Goal: Task Accomplishment & Management: Manage account settings

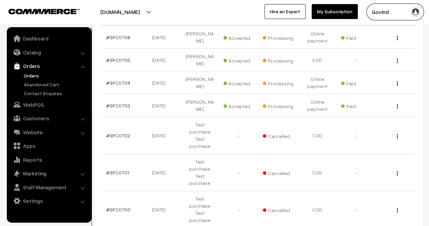
scroll to position [130, 0]
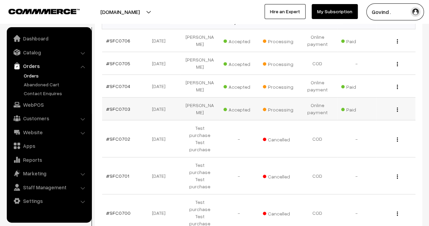
click at [398, 105] on div "View" at bounding box center [395, 108] width 31 height 7
click at [397, 107] on img "button" at bounding box center [397, 109] width 1 height 4
click at [369, 112] on link "View" at bounding box center [368, 119] width 58 height 15
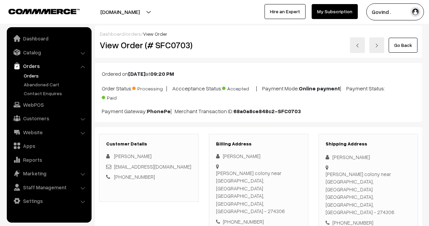
scroll to position [73, 0]
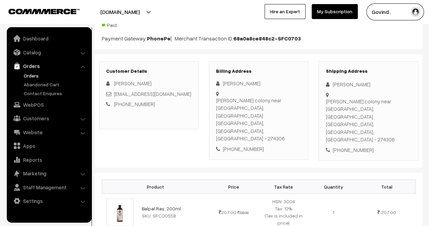
click at [361, 146] on div "[PHONE_NUMBER]" at bounding box center [369, 150] width 86 height 8
click at [361, 146] on div "+91 7905893921" at bounding box center [369, 150] width 86 height 8
copy div "7905893921"
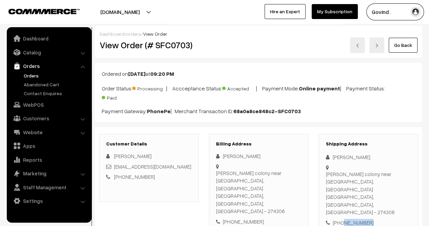
click at [411, 45] on link "Go Back" at bounding box center [403, 45] width 29 height 15
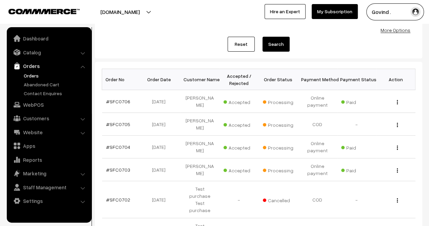
scroll to position [98, 0]
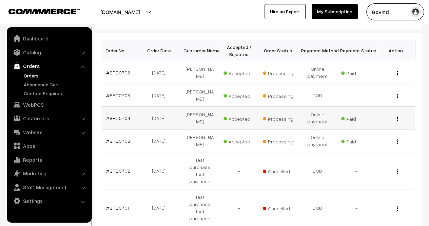
click at [398, 116] on button "button" at bounding box center [398, 118] width 2 height 5
click at [367, 124] on link "View" at bounding box center [368, 128] width 58 height 15
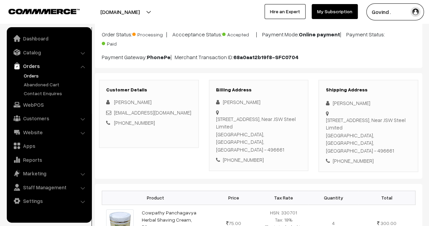
scroll to position [84, 0]
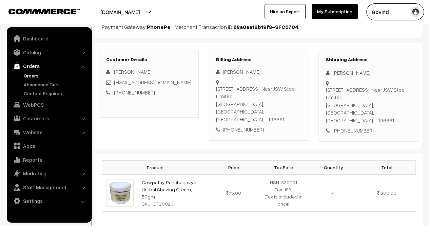
click at [348, 127] on div "+91 7869771427" at bounding box center [369, 131] width 86 height 8
copy div "7869771427"
drag, startPoint x: 333, startPoint y: 71, endPoint x: 392, endPoint y: 74, distance: 59.1
click at [392, 74] on div "[PERSON_NAME]" at bounding box center [369, 73] width 86 height 8
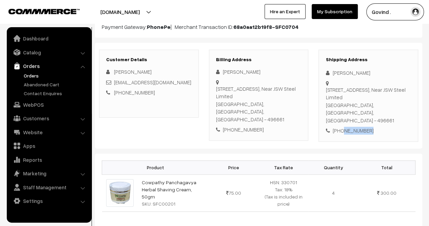
copy div "[PERSON_NAME]"
drag, startPoint x: 341, startPoint y: 110, endPoint x: 326, endPoint y: 90, distance: 24.9
click at [326, 90] on div "Flat No . 4, Block B -1, Mahendrapuram Colony, Village-Naharpali, Kharsia, Raig…" at bounding box center [369, 105] width 86 height 38
copy div "Flat No . 4, Block B -1, Mahendrapuram Colony, Village-Naharpali, Kharsia, Raig…"
click at [395, 111] on div "Flat No . 4, Block B -1, Mahendrapuram Colony, Village-Naharpali, Kharsia, Raig…" at bounding box center [369, 105] width 86 height 38
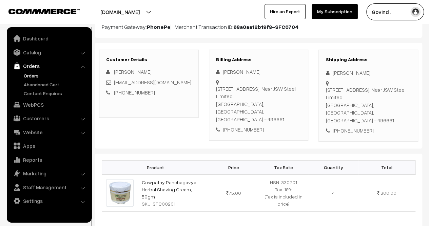
click at [395, 111] on div "Flat No . 4, Block B -1, Mahendrapuram Colony, Village-Naharpali, Kharsia, Raig…" at bounding box center [369, 105] width 86 height 38
copy div "496661"
click at [387, 129] on div "Shipping Address Aditya Khandekar Flat No . 4, Block B -1, Mahendrapuram Colony…" at bounding box center [369, 96] width 100 height 92
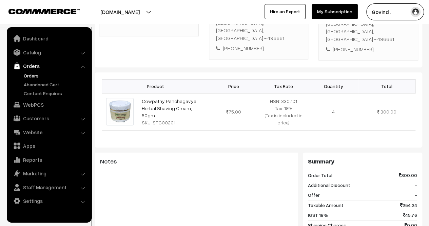
scroll to position [181, 0]
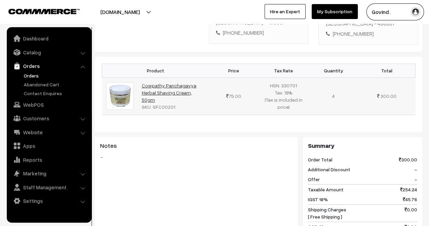
drag, startPoint x: 190, startPoint y: 87, endPoint x: 142, endPoint y: 78, distance: 48.7
click at [142, 78] on td "Cowpathy Panchagavya Herbal Shaving Cream, 50gm SKU: SFC00201" at bounding box center [173, 95] width 71 height 37
copy link "Cowpathy Panchagavya Herbal Shaving Cream, 50gm"
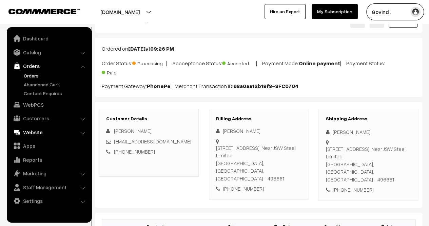
scroll to position [0, 0]
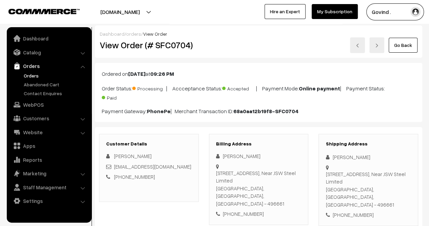
click at [404, 49] on link "Go Back" at bounding box center [403, 45] width 29 height 15
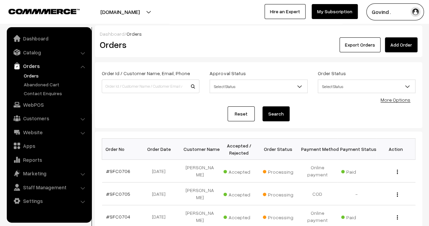
scroll to position [57, 0]
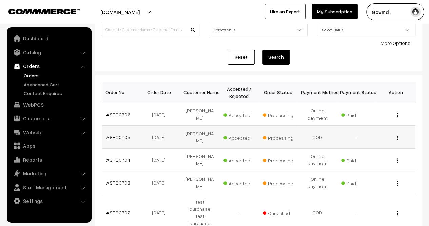
click at [398, 135] on img "button" at bounding box center [397, 137] width 1 height 4
click at [372, 146] on link "View" at bounding box center [368, 147] width 58 height 15
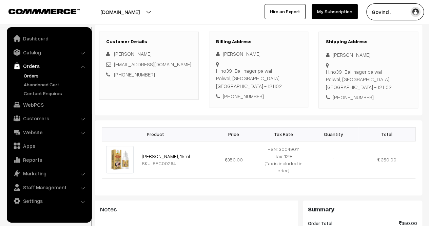
scroll to position [82, 0]
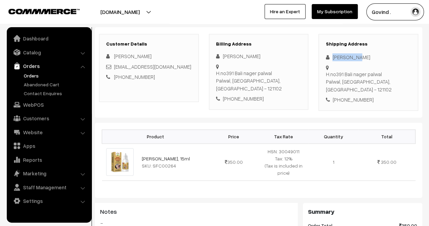
drag, startPoint x: 333, startPoint y: 56, endPoint x: 360, endPoint y: 56, distance: 27.8
click at [360, 56] on div "Suraj bhan" at bounding box center [369, 57] width 86 height 8
copy div "Suraj bhan"
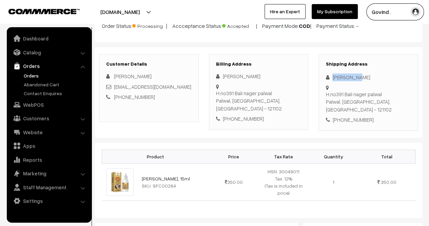
scroll to position [64, 0]
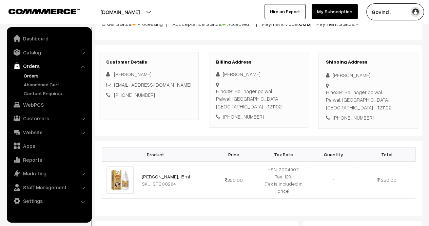
click at [352, 114] on div "+91 8708506440" at bounding box center [369, 118] width 86 height 8
copy div "8708506440"
drag, startPoint x: 345, startPoint y: 92, endPoint x: 333, endPoint y: 83, distance: 15.1
click at [333, 88] on div "H.no391 Bali nager palwal Palwal, Haryana, India - 121102" at bounding box center [369, 99] width 86 height 23
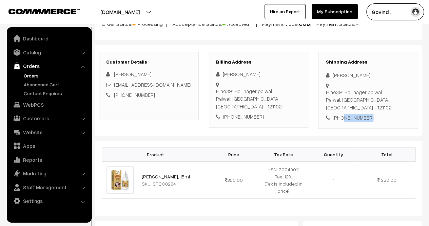
copy div "H.no391 Bali nager palwal Palwal"
click at [386, 93] on div "H.no391 Bali nager palwal Palwal, Haryana, India - 121102" at bounding box center [369, 99] width 86 height 23
copy div "121102"
click at [384, 116] on div "Shipping Address Suraj bhan H.no391 Bali nager palwal Palwal, Haryana, India - …" at bounding box center [369, 90] width 100 height 77
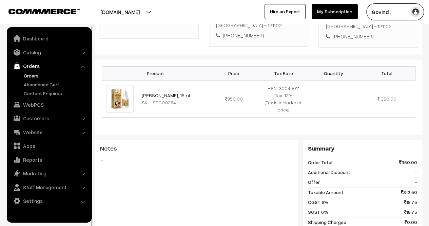
scroll to position [149, 0]
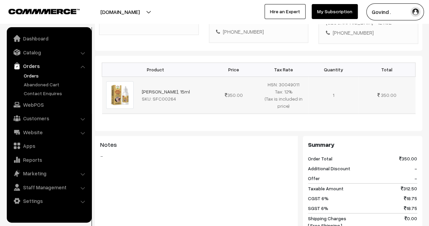
drag, startPoint x: 189, startPoint y: 80, endPoint x: 141, endPoint y: 80, distance: 47.9
click at [141, 80] on td "Suvarna Prashan, 15ml SKU: SFC00264" at bounding box center [173, 94] width 71 height 37
copy link "Suvarna Prashan, 15ml"
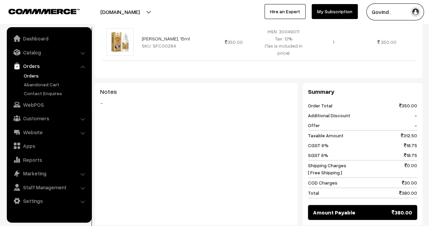
scroll to position [0, 0]
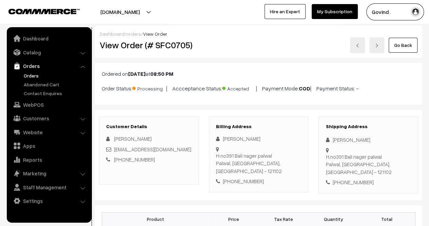
click at [402, 49] on link "Go Back" at bounding box center [403, 45] width 29 height 15
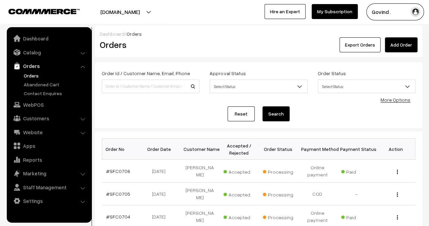
scroll to position [52, 0]
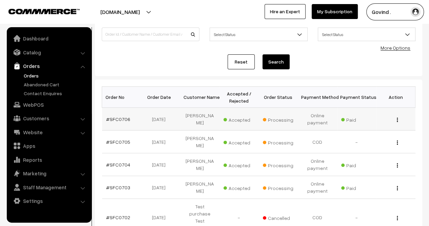
click at [397, 119] on img "button" at bounding box center [397, 119] width 1 height 4
click at [364, 131] on link "View" at bounding box center [368, 129] width 58 height 15
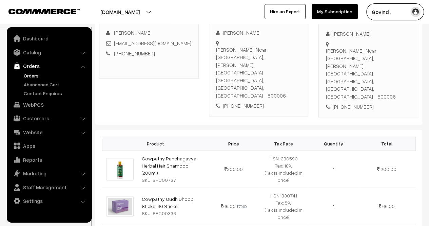
scroll to position [124, 0]
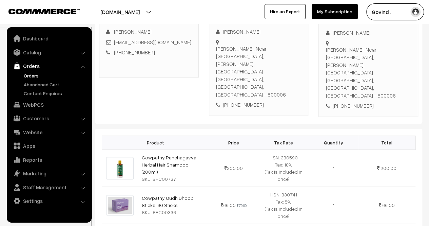
click at [356, 102] on div "[PHONE_NUMBER]" at bounding box center [369, 106] width 86 height 8
copy div "8540008420"
click at [397, 102] on div "[PHONE_NUMBER]" at bounding box center [369, 106] width 86 height 8
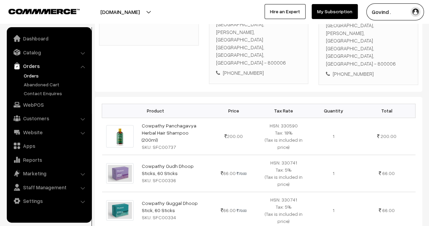
scroll to position [191, 0]
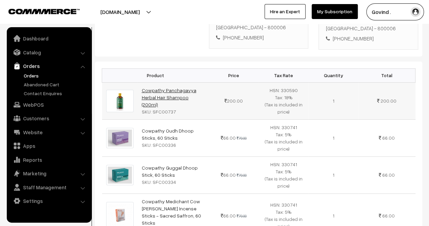
drag, startPoint x: 185, startPoint y: 70, endPoint x: 143, endPoint y: 63, distance: 43.0
click at [143, 82] on td "Cowpathy Panchagavya Herbal Hair Shampoo (200ml) SKU: SFC00737" at bounding box center [173, 100] width 71 height 37
copy link "Cowpathy Panchagavya Herbal Hair Shampoo (200ml)"
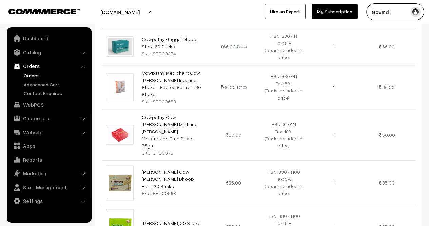
scroll to position [320, 0]
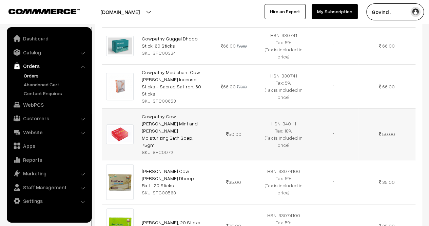
drag, startPoint x: 171, startPoint y: 89, endPoint x: 129, endPoint y: 72, distance: 45.5
click at [129, 108] on tr "Cowpathy Cow [PERSON_NAME] Mint and [PERSON_NAME] Moisturizing Bath Soap, 75gm …" at bounding box center [259, 133] width 314 height 51
click at [185, 148] on div "SKU: SFC0072" at bounding box center [173, 151] width 63 height 7
drag, startPoint x: 175, startPoint y: 92, endPoint x: 138, endPoint y: 72, distance: 42.2
click at [138, 108] on td "Cowpathy Cow [PERSON_NAME] Mint and [PERSON_NAME] Moisturizing Bath Soap, 75gm …" at bounding box center [173, 133] width 71 height 51
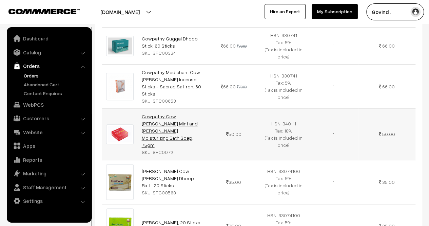
copy link "Cowpathy Cow [PERSON_NAME] Mint and [PERSON_NAME] Moisturizing Bath Soap, 75gm"
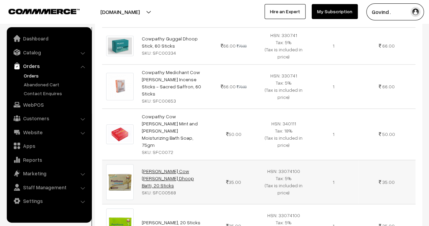
drag, startPoint x: 200, startPoint y: 126, endPoint x: 143, endPoint y: 122, distance: 57.1
click at [143, 160] on td "[PERSON_NAME] Cow [PERSON_NAME] Dhoop Batti, 20 Sticks SKU: SFC00568" at bounding box center [173, 182] width 71 height 44
drag, startPoint x: 154, startPoint y: 122, endPoint x: 205, endPoint y: 147, distance: 56.3
click at [205, 160] on td "[PERSON_NAME] Cow [PERSON_NAME] Dhoop Batti, 20 Sticks SKU: SFC00568" at bounding box center [173, 182] width 71 height 44
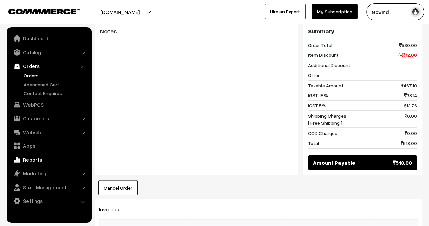
scroll to position [0, 0]
